Goal: Task Accomplishment & Management: Manage account settings

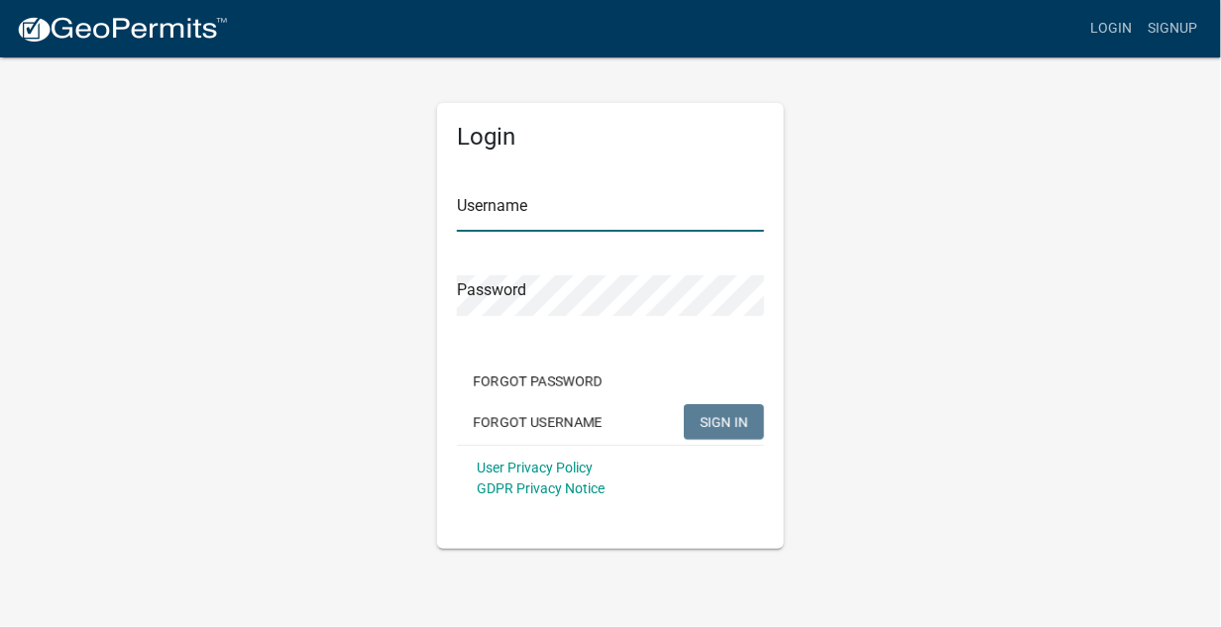
type input "mdambek"
click at [728, 413] on span "SIGN IN" at bounding box center [724, 421] width 49 height 16
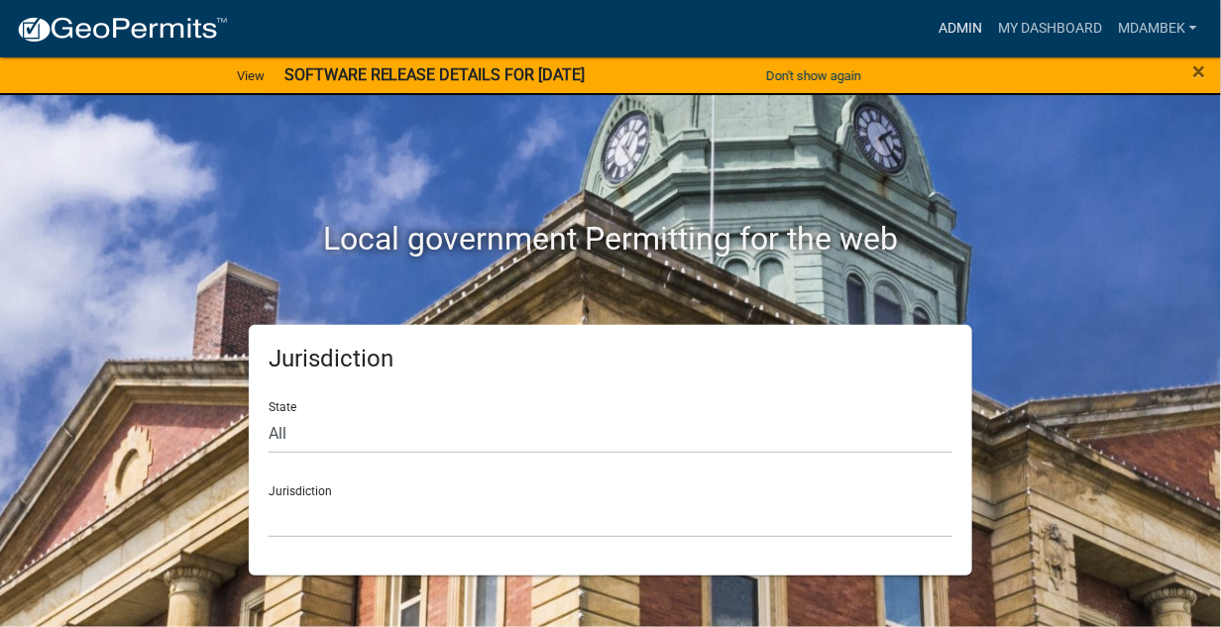
click at [954, 24] on link "Admin" at bounding box center [960, 29] width 59 height 38
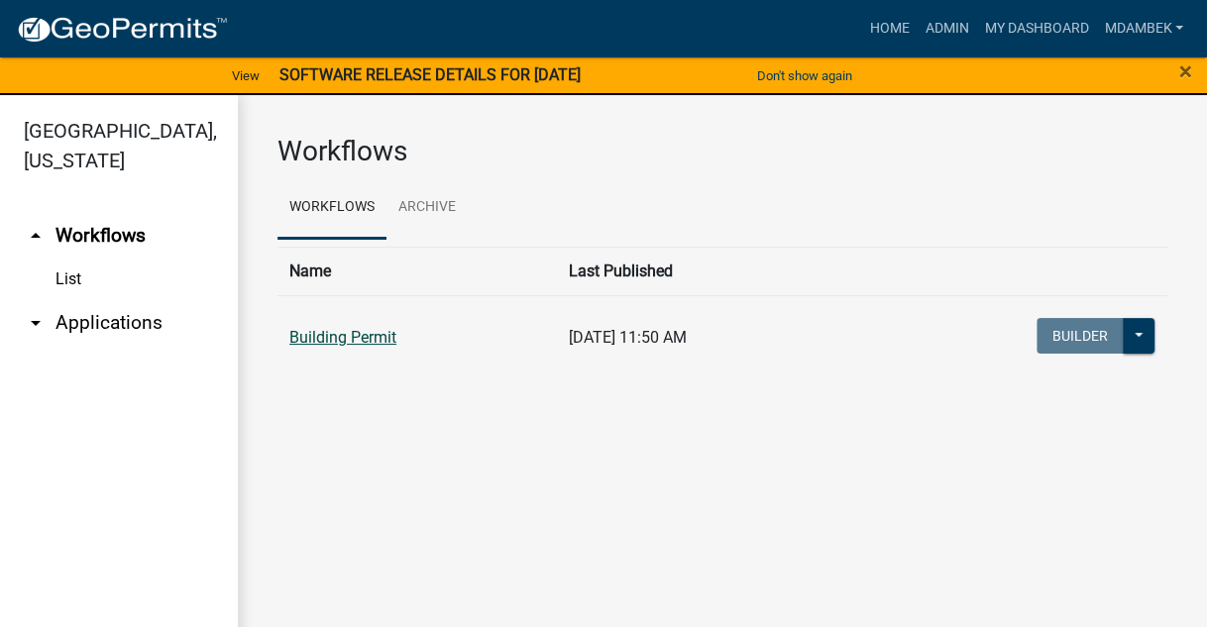
click at [341, 342] on link "Building Permit" at bounding box center [342, 337] width 107 height 19
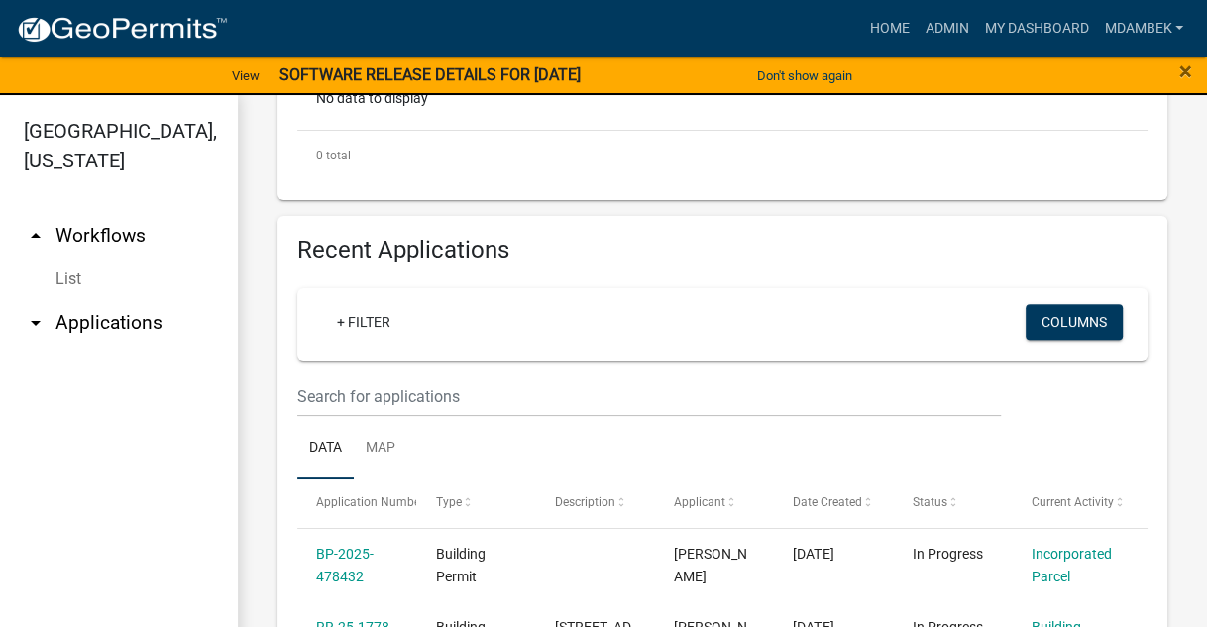
scroll to position [694, 0]
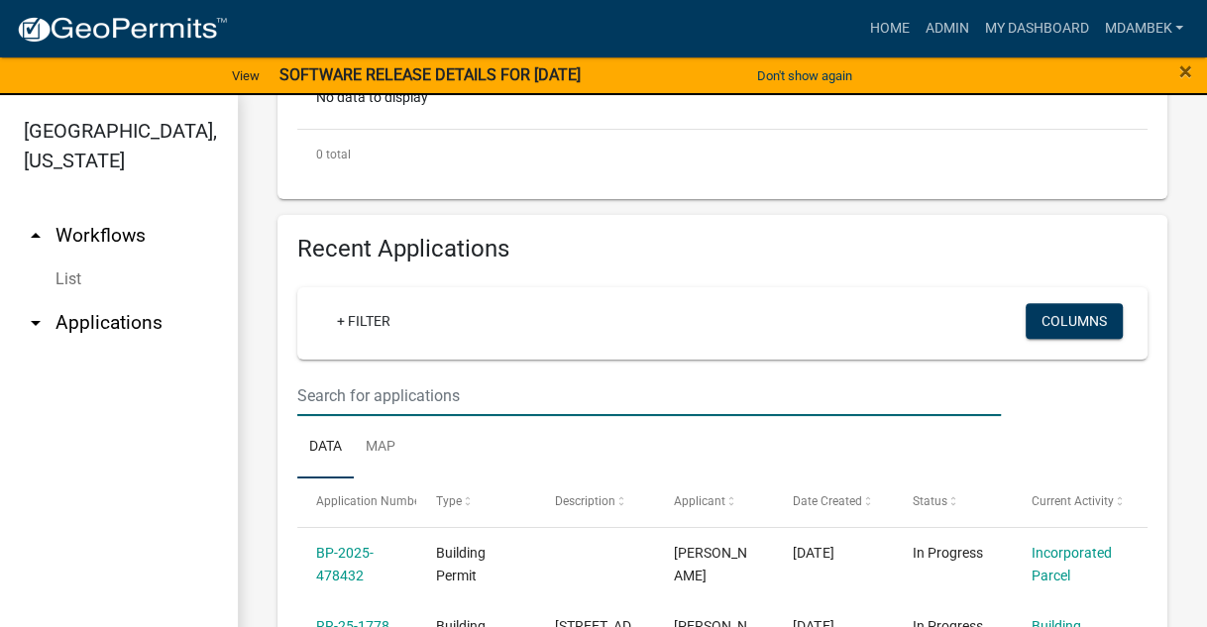
click at [320, 396] on input "text" at bounding box center [649, 396] width 704 height 41
type input "23-1279"
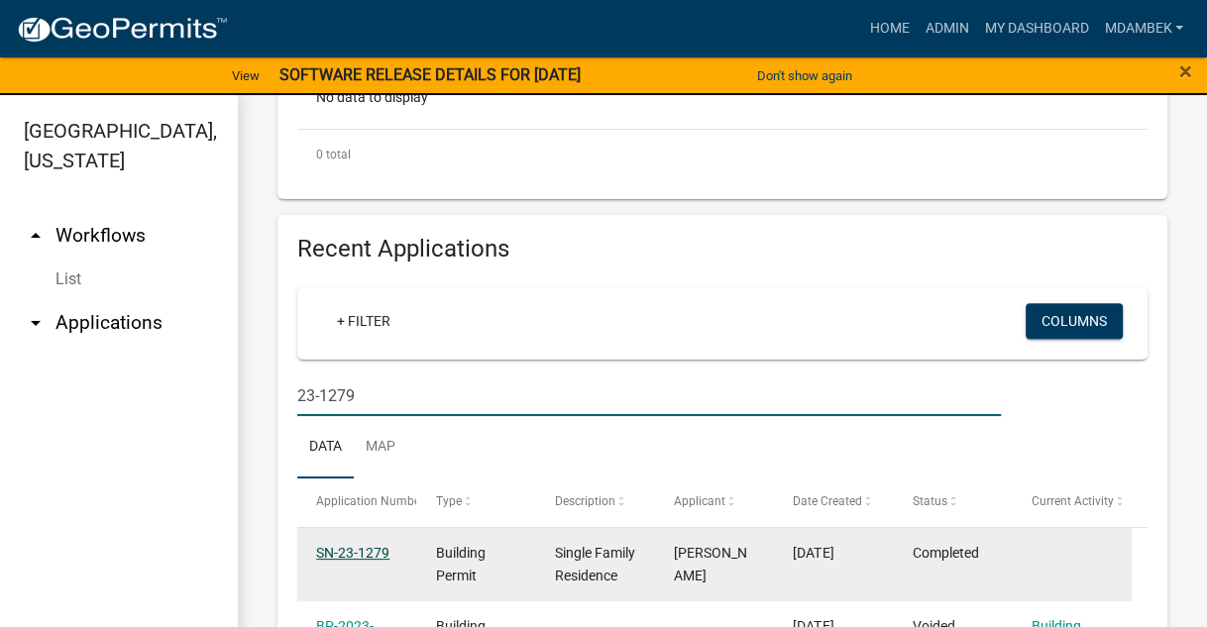
click at [344, 546] on link "SN-23-1279" at bounding box center [352, 553] width 73 height 16
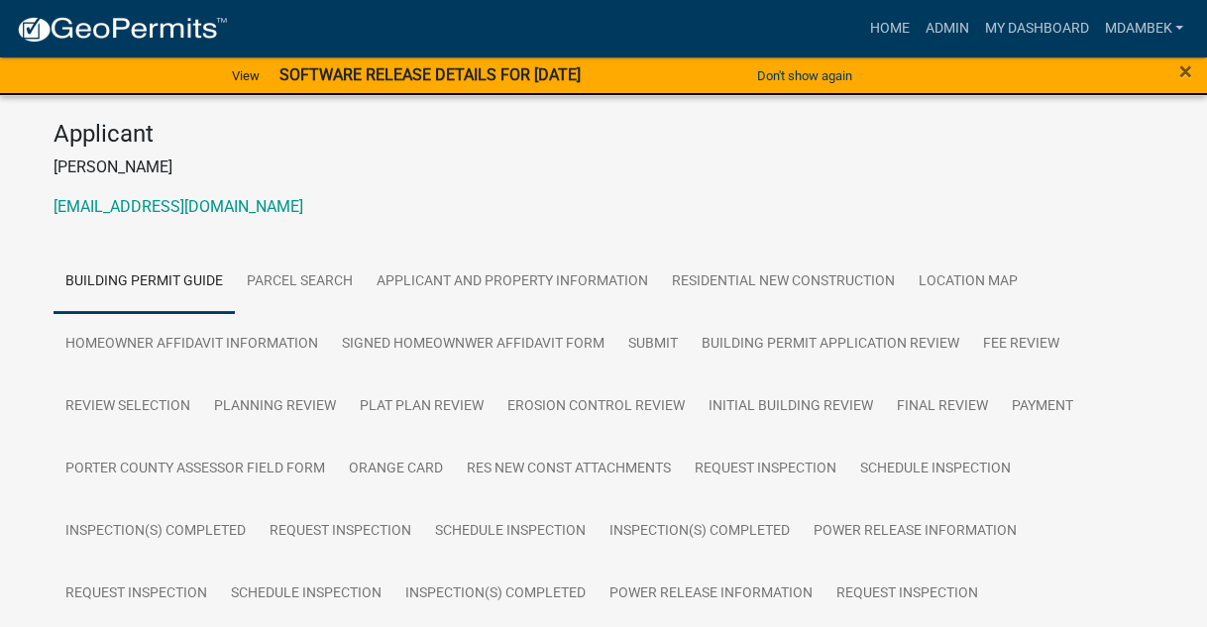
scroll to position [198, 0]
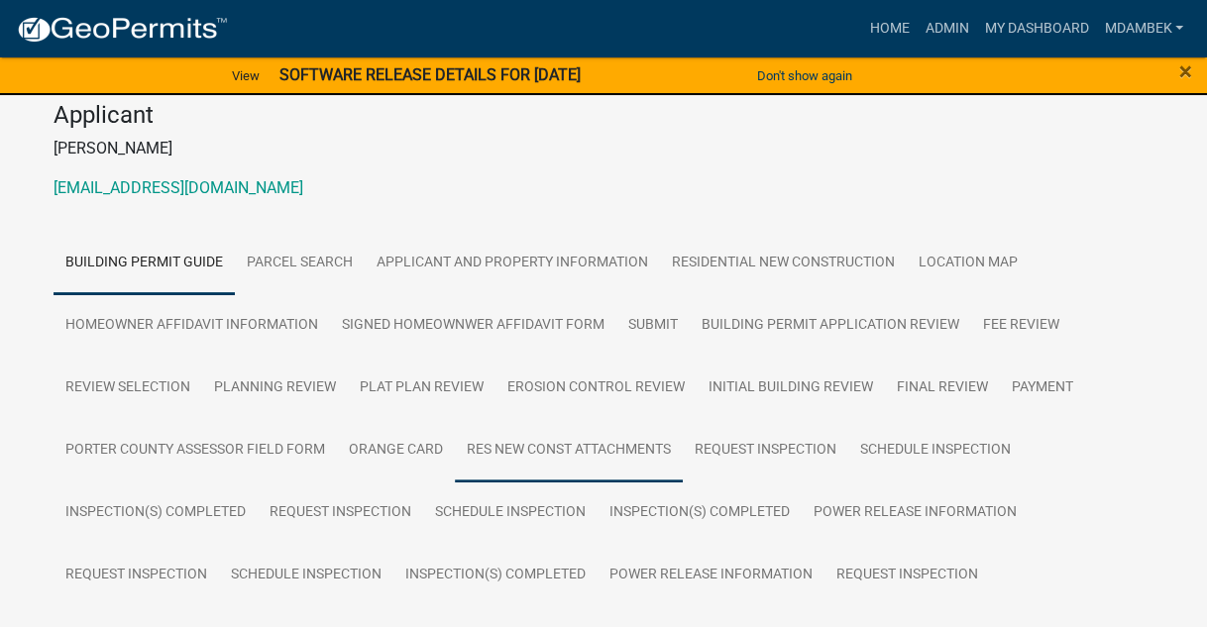
click at [570, 445] on link "Res New Const Attachments" at bounding box center [569, 450] width 228 height 63
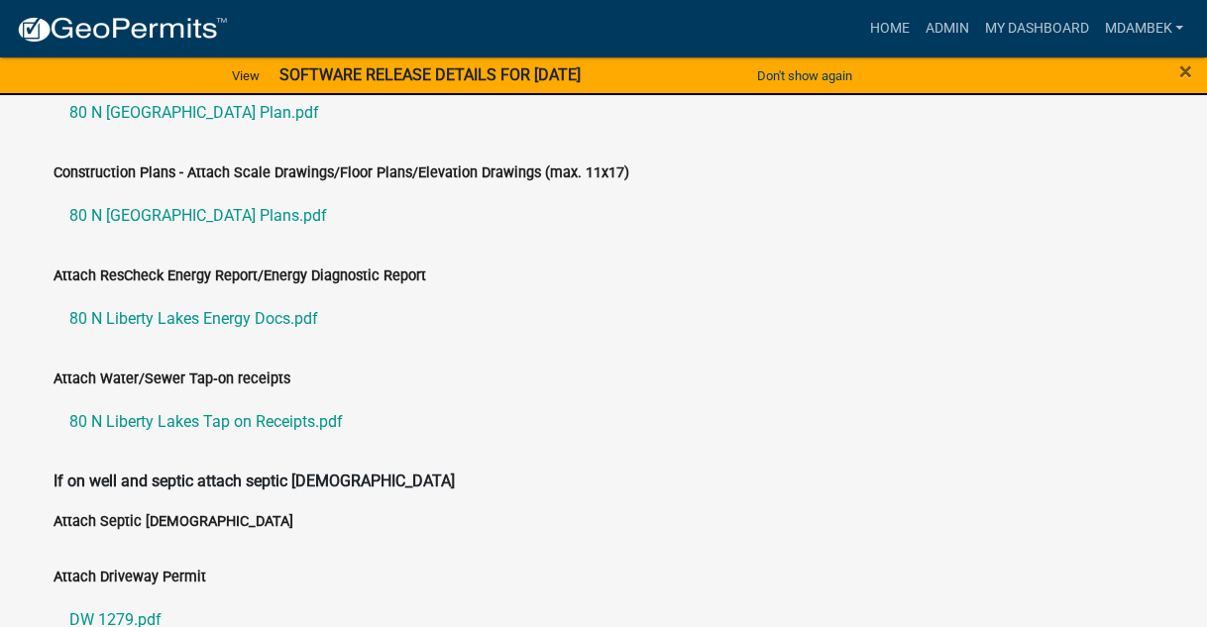
scroll to position [840, 0]
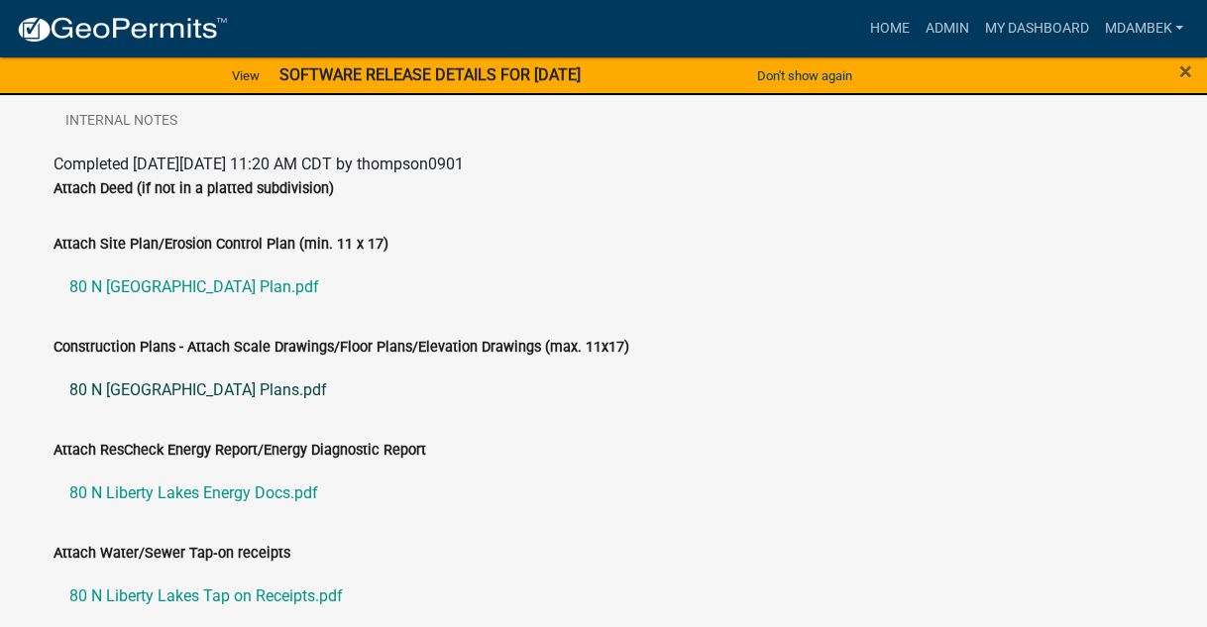
click at [170, 392] on link "80 N [GEOGRAPHIC_DATA] Plans.pdf" at bounding box center [604, 391] width 1100 height 48
